Goal: Task Accomplishment & Management: Use online tool/utility

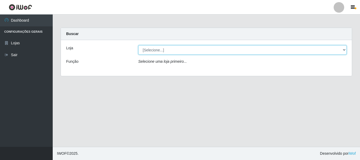
click at [158, 49] on select "[Selecione...] Hiper Queiroz - [GEOGRAPHIC_DATA]" at bounding box center [242, 49] width 208 height 9
select select "514"
click at [138, 45] on select "[Selecione...] Hiper Queiroz - [GEOGRAPHIC_DATA]" at bounding box center [242, 49] width 208 height 9
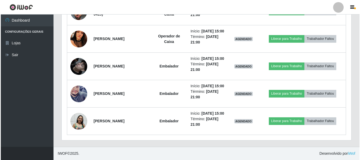
scroll to position [426, 0]
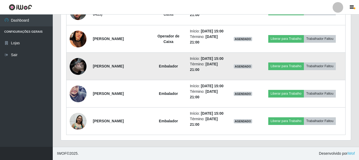
click at [78, 51] on img at bounding box center [78, 66] width 17 height 30
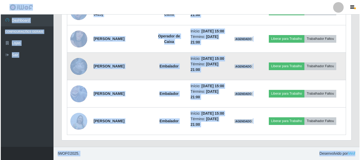
scroll to position [109, 290]
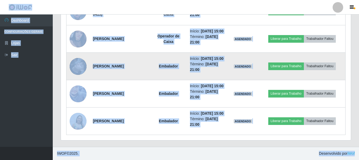
click at [83, 54] on img at bounding box center [78, 66] width 17 height 30
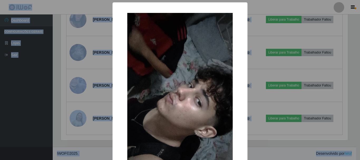
click at [104, 71] on div "× OK Cancel" at bounding box center [180, 80] width 360 height 160
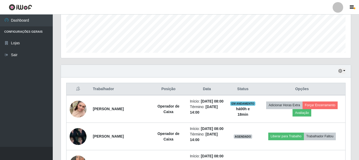
scroll to position [4, 0]
